Goal: Task Accomplishment & Management: Manage account settings

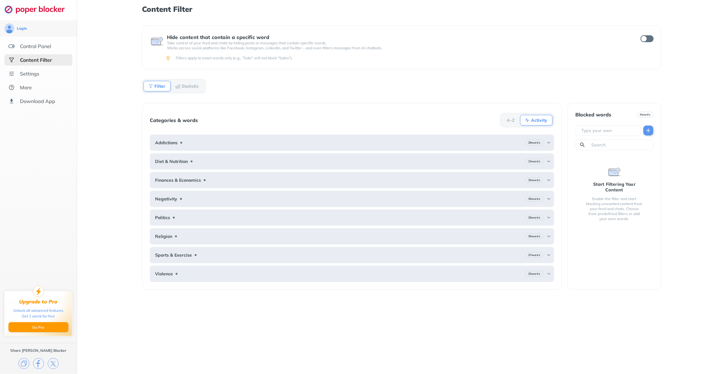
click at [533, 79] on div "Hide content that contain a specific word Take control of your feed and chats b…" at bounding box center [401, 200] width 519 height 348
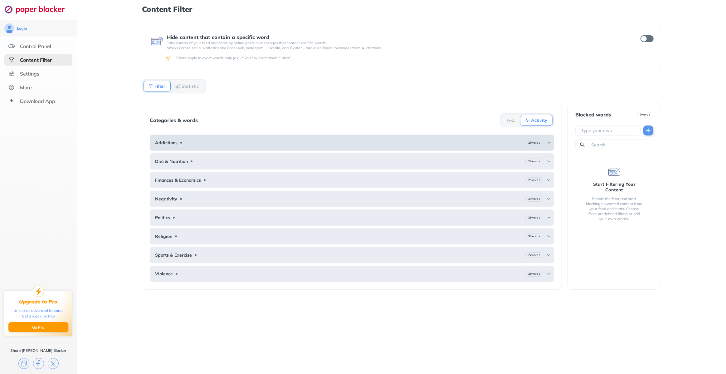
click at [446, 140] on div "Addictions 29 words" at bounding box center [352, 143] width 404 height 16
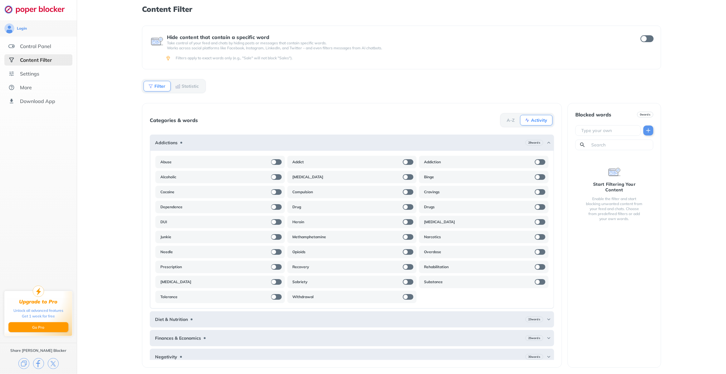
click at [647, 39] on input "checkbox" at bounding box center [647, 38] width 13 height 7
click at [646, 37] on input "checkbox" at bounding box center [647, 38] width 13 height 7
click at [643, 40] on input "checkbox" at bounding box center [647, 38] width 13 height 7
click at [644, 39] on input "checkbox" at bounding box center [647, 38] width 13 height 7
click at [517, 120] on div "A-Z" at bounding box center [511, 120] width 18 height 10
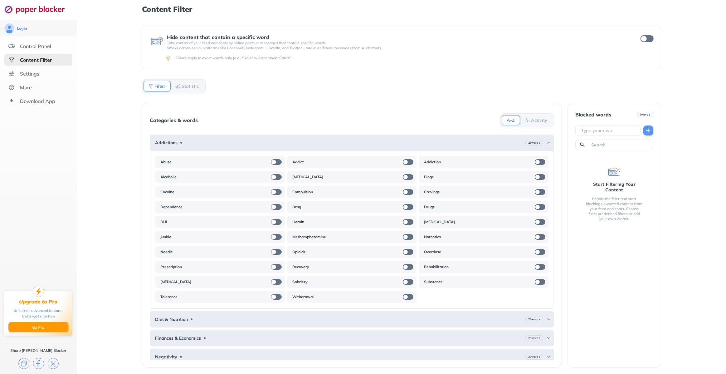
click at [518, 119] on div "A-Z" at bounding box center [511, 120] width 18 height 10
click at [533, 120] on b "Activity" at bounding box center [539, 120] width 16 height 4
drag, startPoint x: 403, startPoint y: 63, endPoint x: 407, endPoint y: 63, distance: 4.1
click at [405, 64] on div "Hide content that contain a specific word Take control of your feed and chats b…" at bounding box center [401, 48] width 519 height 44
click at [56, 49] on div "Control Panel" at bounding box center [38, 46] width 68 height 11
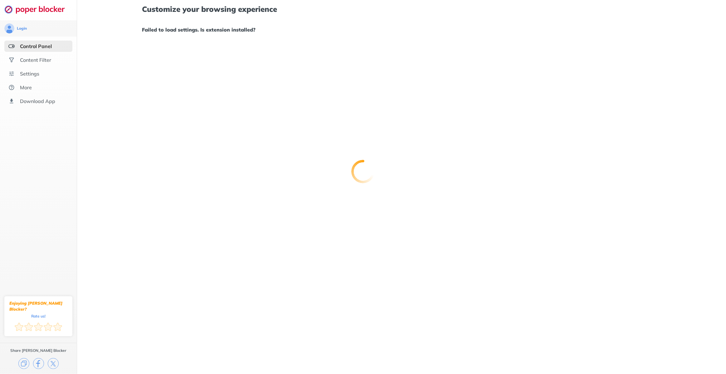
click at [49, 85] on div at bounding box center [363, 187] width 726 height 374
click at [37, 85] on div "More" at bounding box center [38, 87] width 68 height 11
click at [33, 86] on div at bounding box center [363, 187] width 726 height 374
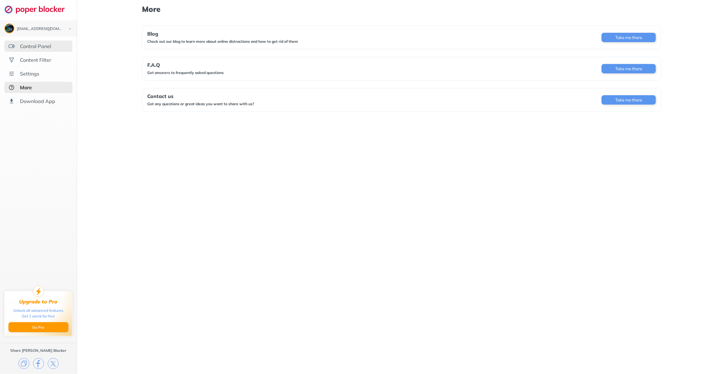
click at [61, 45] on div "Control Panel" at bounding box center [38, 46] width 68 height 11
drag, startPoint x: 51, startPoint y: 47, endPoint x: 40, endPoint y: 47, distance: 11.2
click at [51, 47] on div at bounding box center [363, 187] width 726 height 374
click at [38, 45] on div at bounding box center [363, 187] width 726 height 374
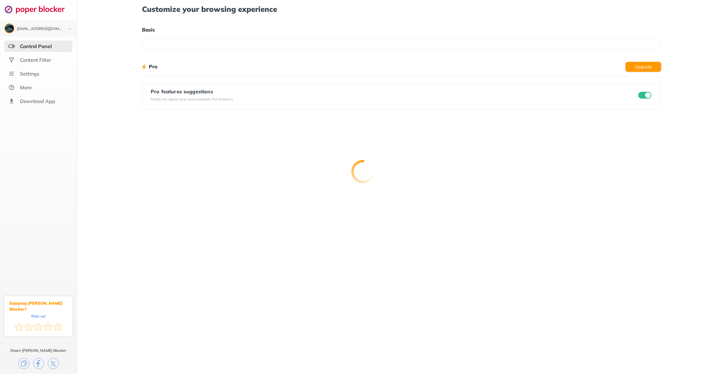
click at [38, 45] on div at bounding box center [363, 187] width 726 height 374
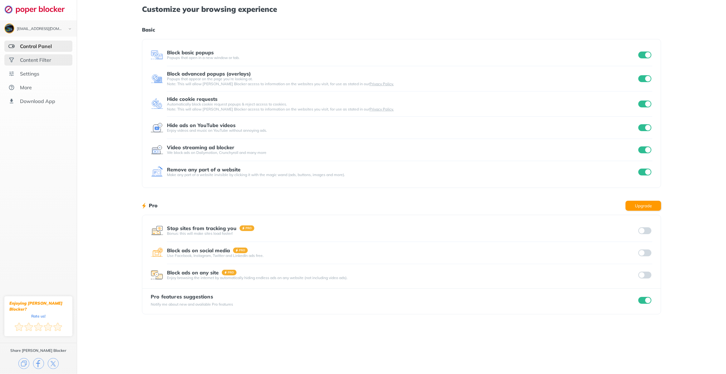
click at [37, 62] on div "Content Filter" at bounding box center [35, 60] width 31 height 6
click at [40, 59] on div at bounding box center [363, 187] width 726 height 374
click at [40, 62] on div at bounding box center [363, 187] width 726 height 374
click at [43, 74] on div at bounding box center [363, 187] width 726 height 374
click at [47, 61] on div at bounding box center [363, 187] width 726 height 374
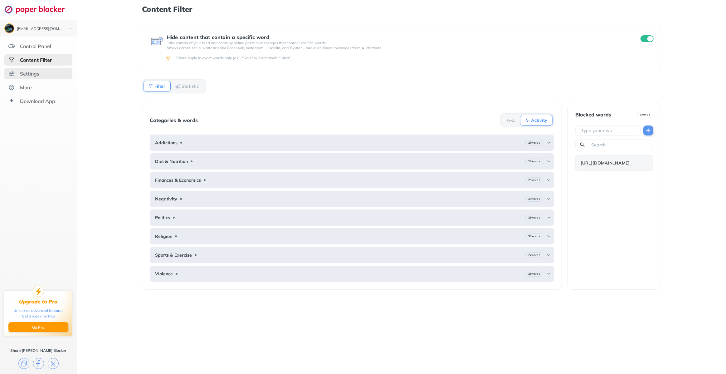
click at [44, 76] on div "Settings" at bounding box center [38, 73] width 68 height 11
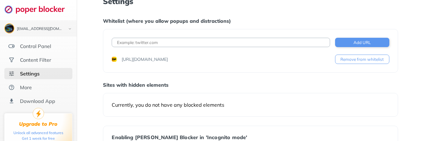
scroll to position [22, 0]
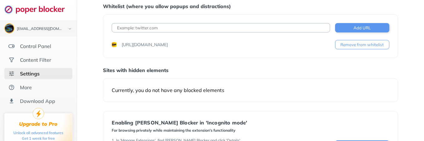
click at [355, 46] on button "Remove from whitelist" at bounding box center [362, 44] width 54 height 9
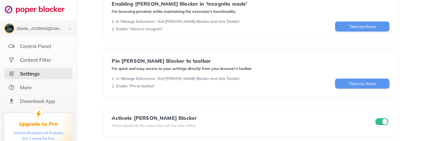
scroll to position [129, 0]
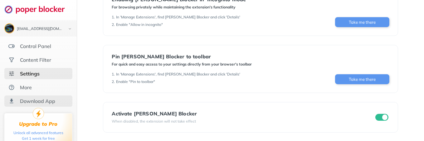
click at [22, 99] on div "Download App" at bounding box center [37, 101] width 35 height 6
